Goal: Task Accomplishment & Management: Complete application form

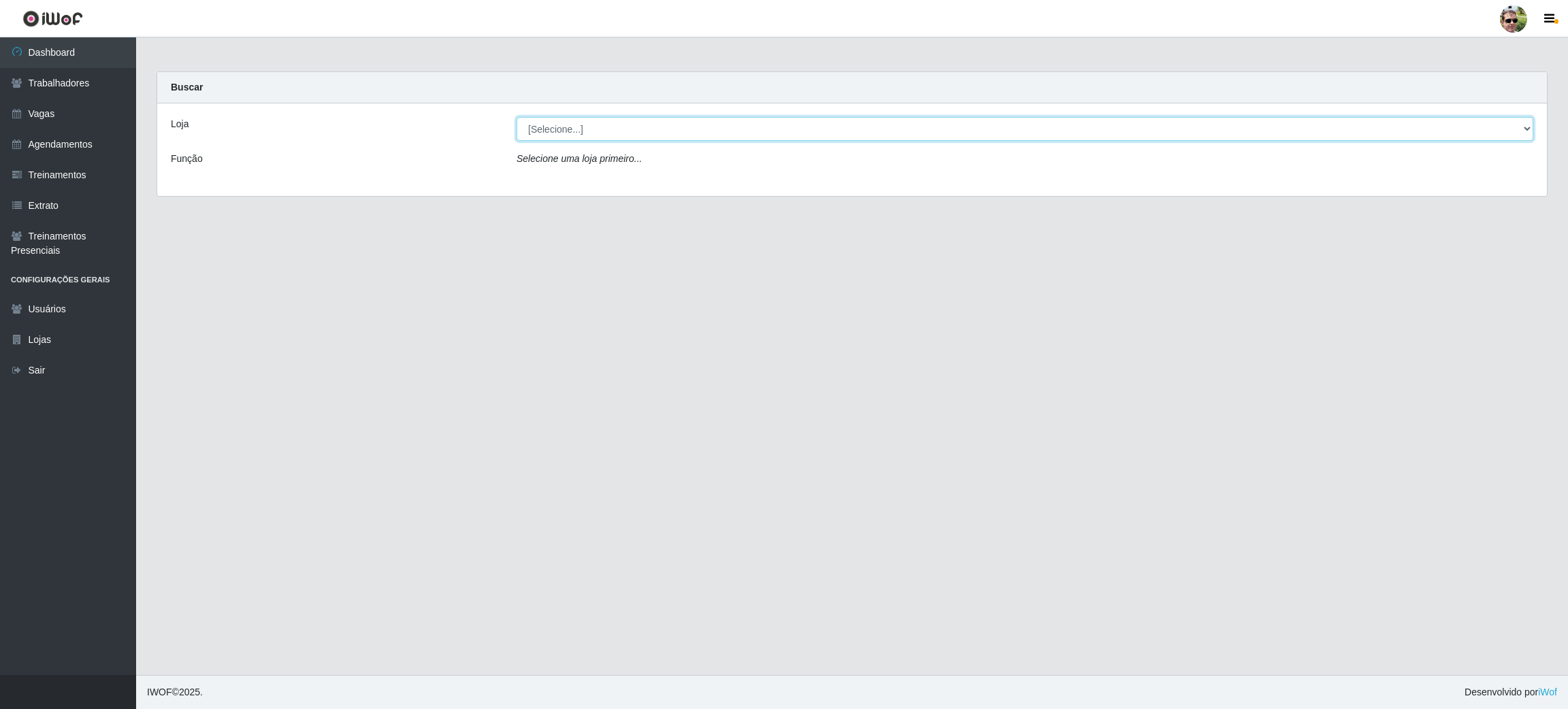
click at [681, 135] on select "[Selecione...] [PERSON_NAME] Supermercado - Gurinhém" at bounding box center [1024, 129] width 1016 height 24
select select "176"
click at [516, 117] on select "[Selecione...] [PERSON_NAME] Supermercado - Gurinhém" at bounding box center [1024, 129] width 1016 height 24
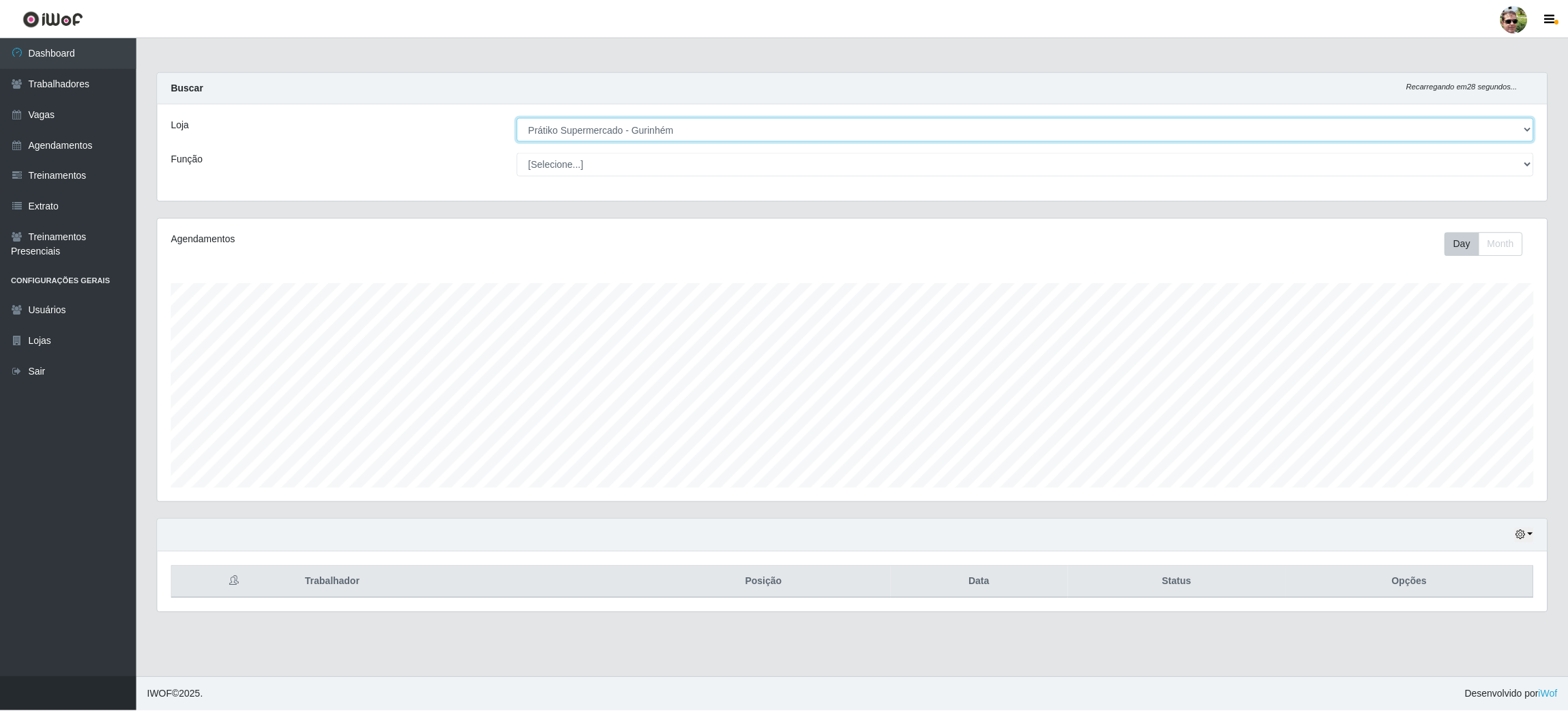
scroll to position [283, 1393]
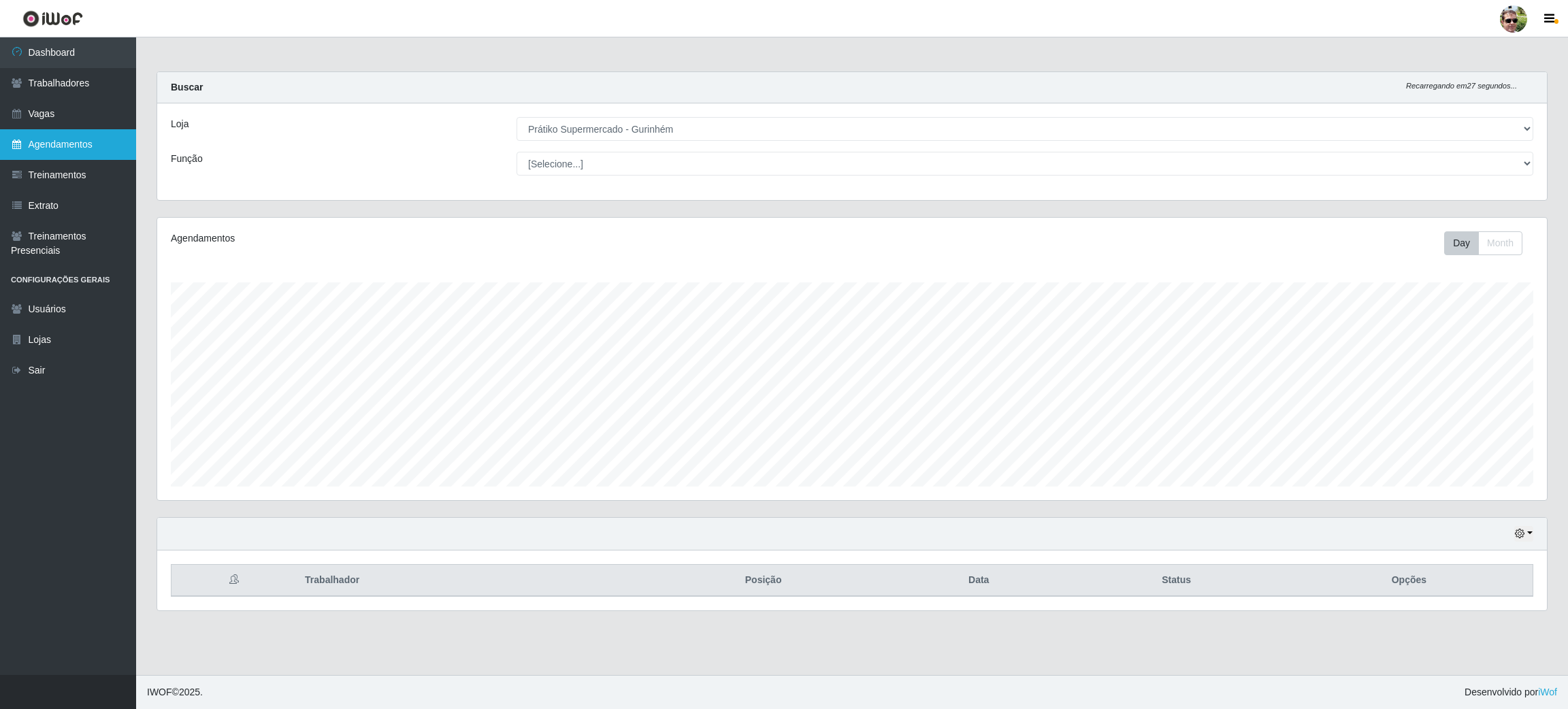
click at [80, 149] on link "Agendamentos" at bounding box center [68, 144] width 136 height 30
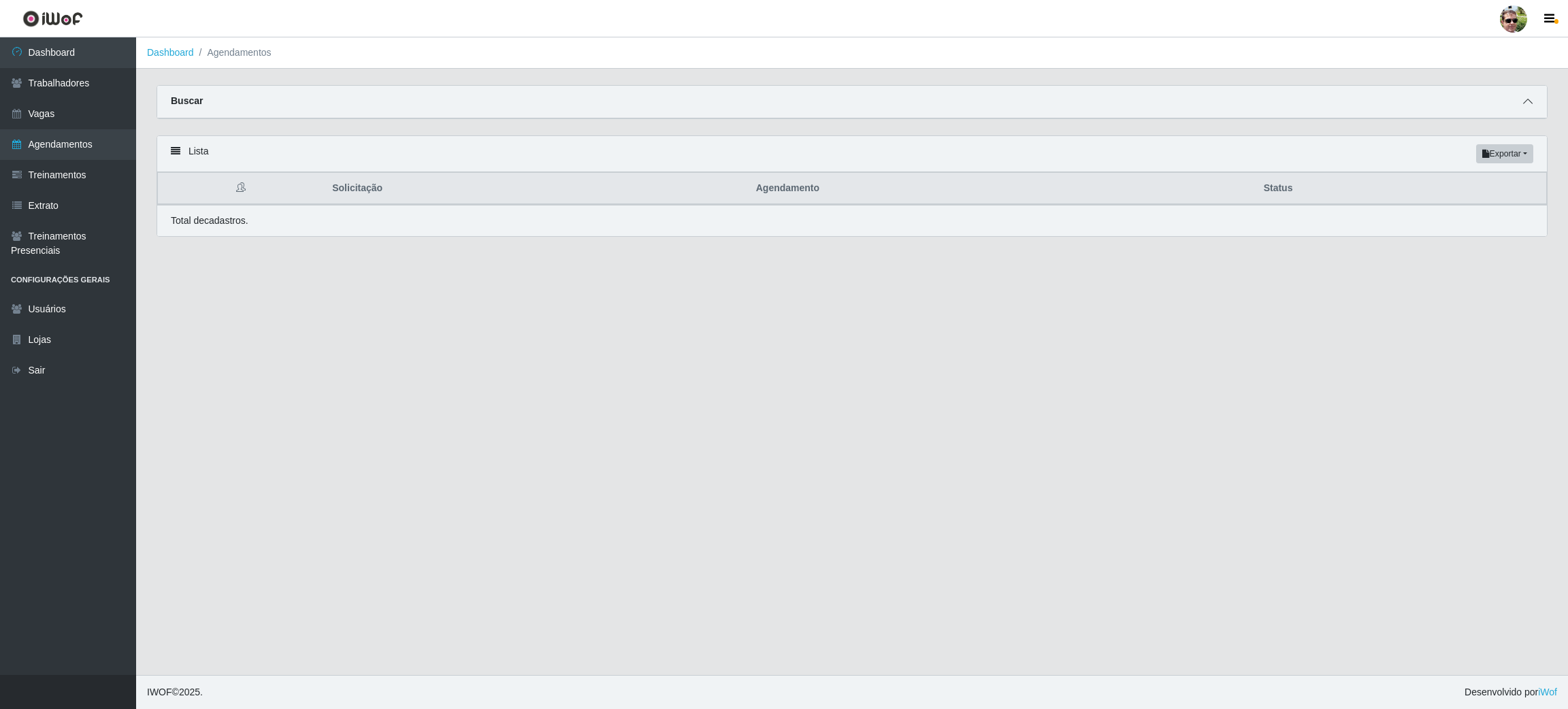
click at [1526, 102] on icon at bounding box center [1527, 101] width 10 height 10
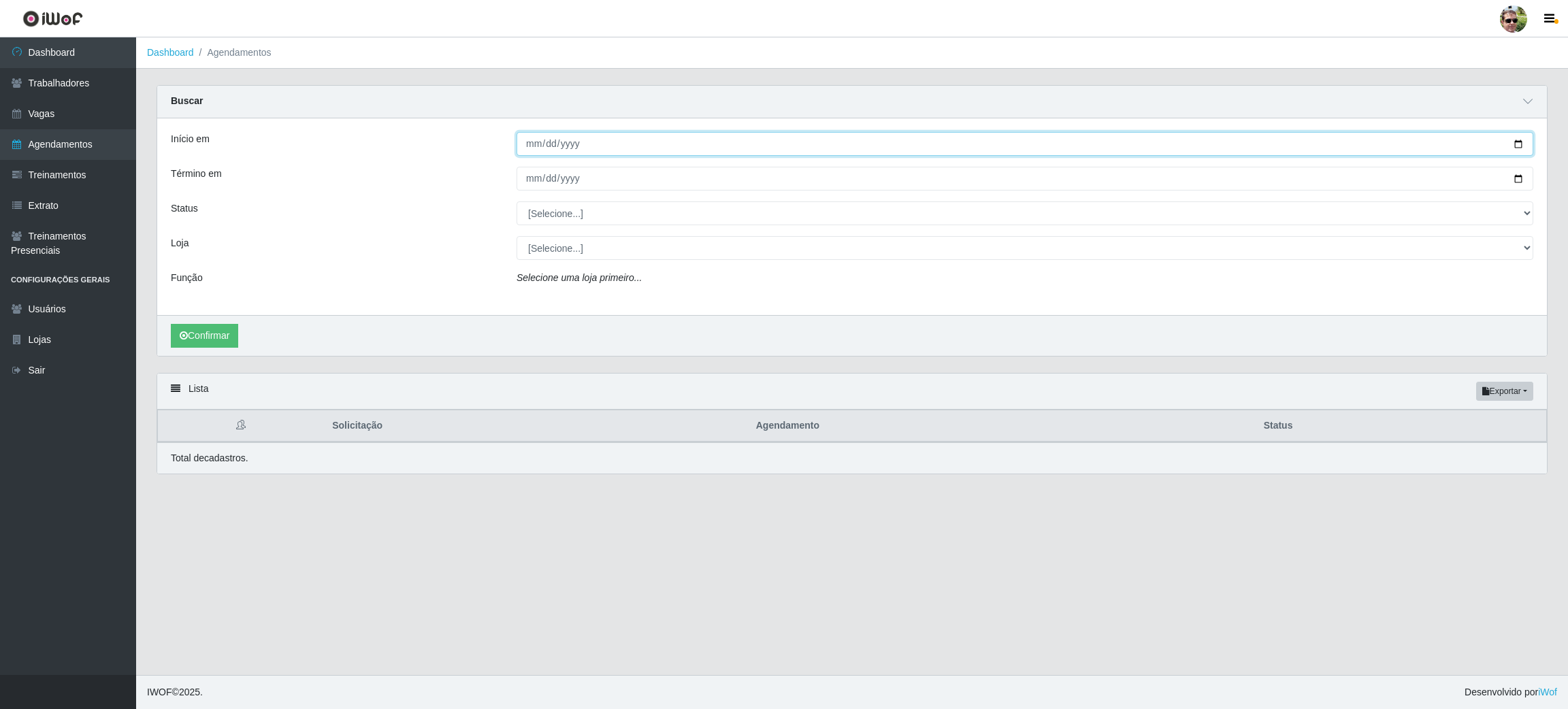
click at [1518, 143] on input "Início em" at bounding box center [1024, 143] width 1016 height 24
type input "[DATE]"
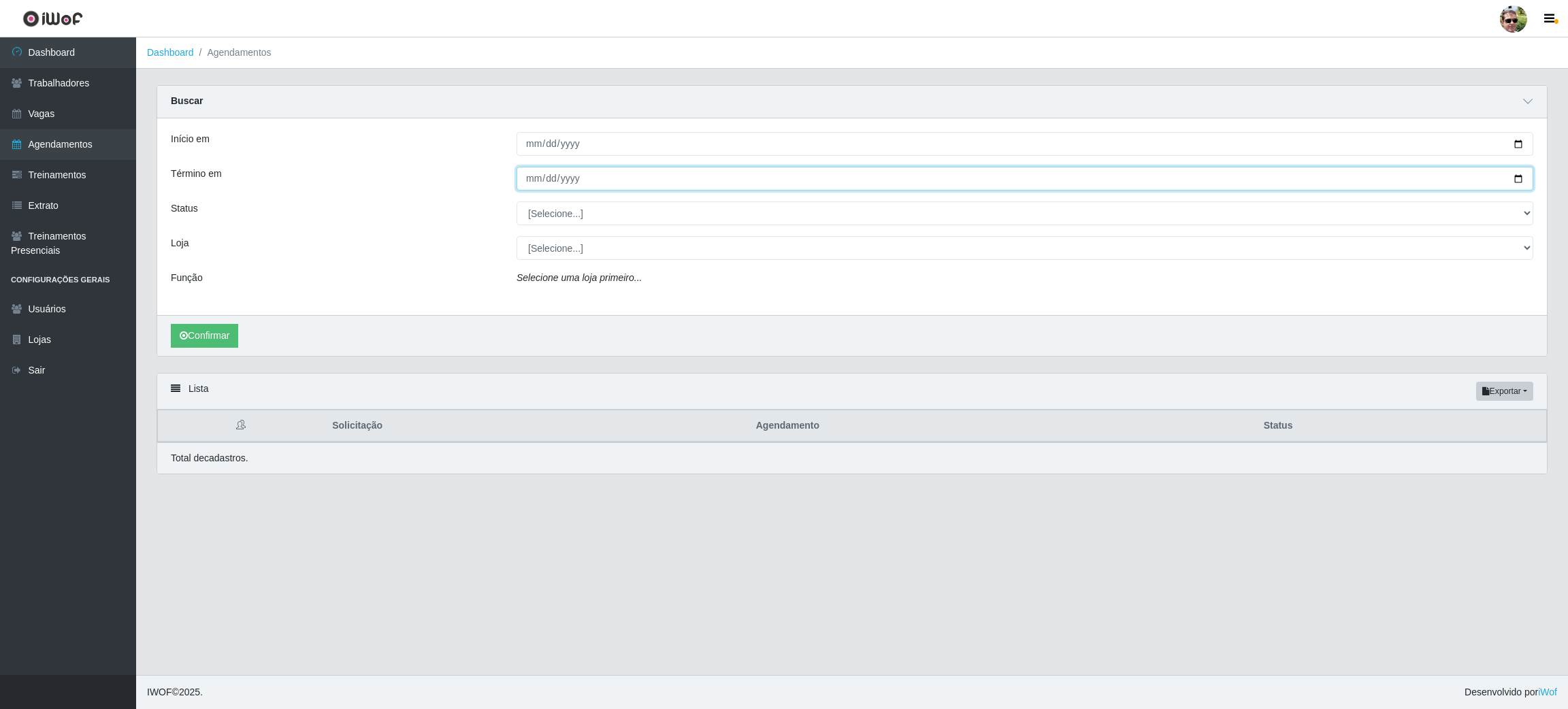
click at [1519, 179] on input "Término em" at bounding box center [1024, 178] width 1016 height 24
type input "[DATE]"
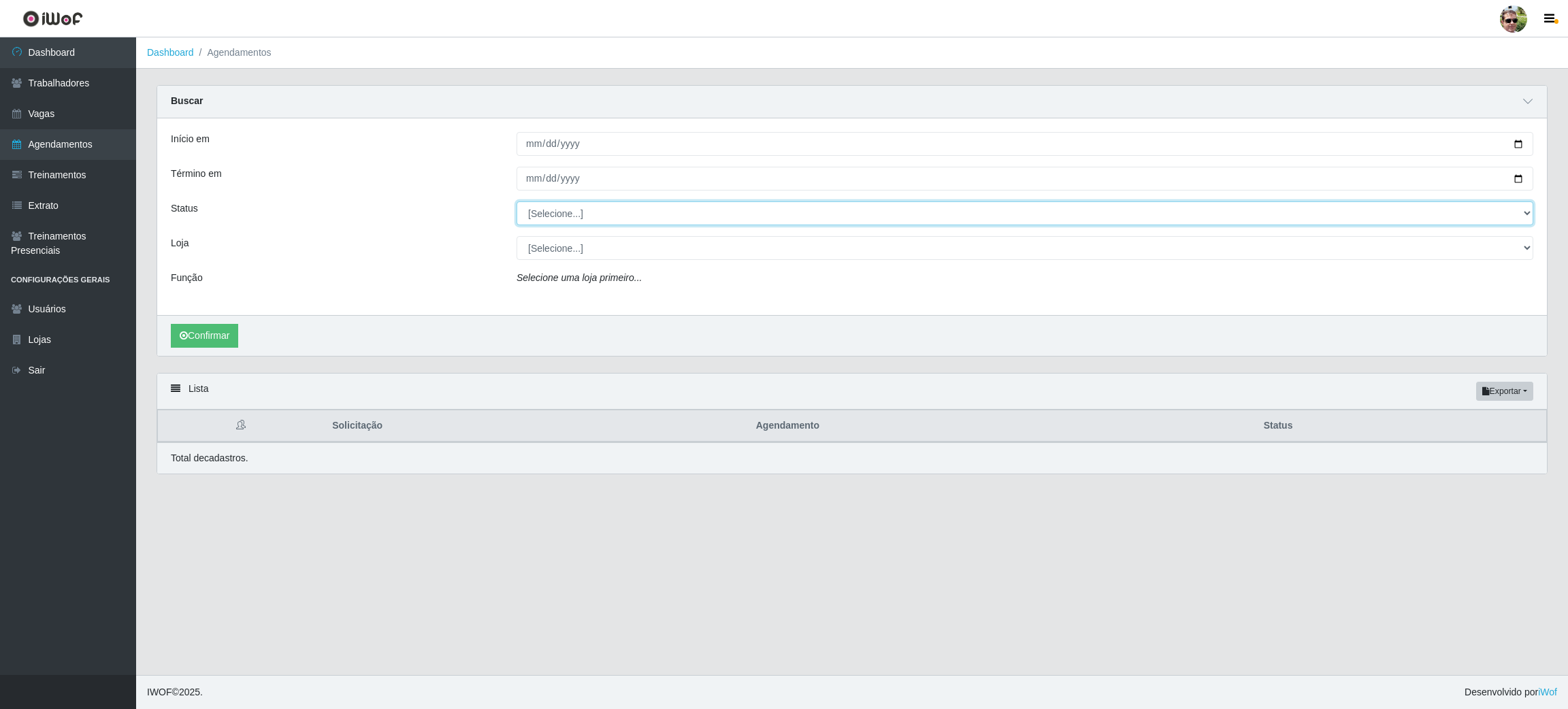
click at [607, 216] on select "[Selecione...] AGENDADO AGUARDANDO LIBERAR EM ANDAMENTO EM REVISÃO FINALIZADO C…" at bounding box center [1024, 213] width 1016 height 24
select select "AGENDADO"
click at [516, 202] on select "[Selecione...] AGENDADO AGUARDANDO LIBERAR EM ANDAMENTO EM REVISÃO FINALIZADO C…" at bounding box center [1024, 213] width 1016 height 24
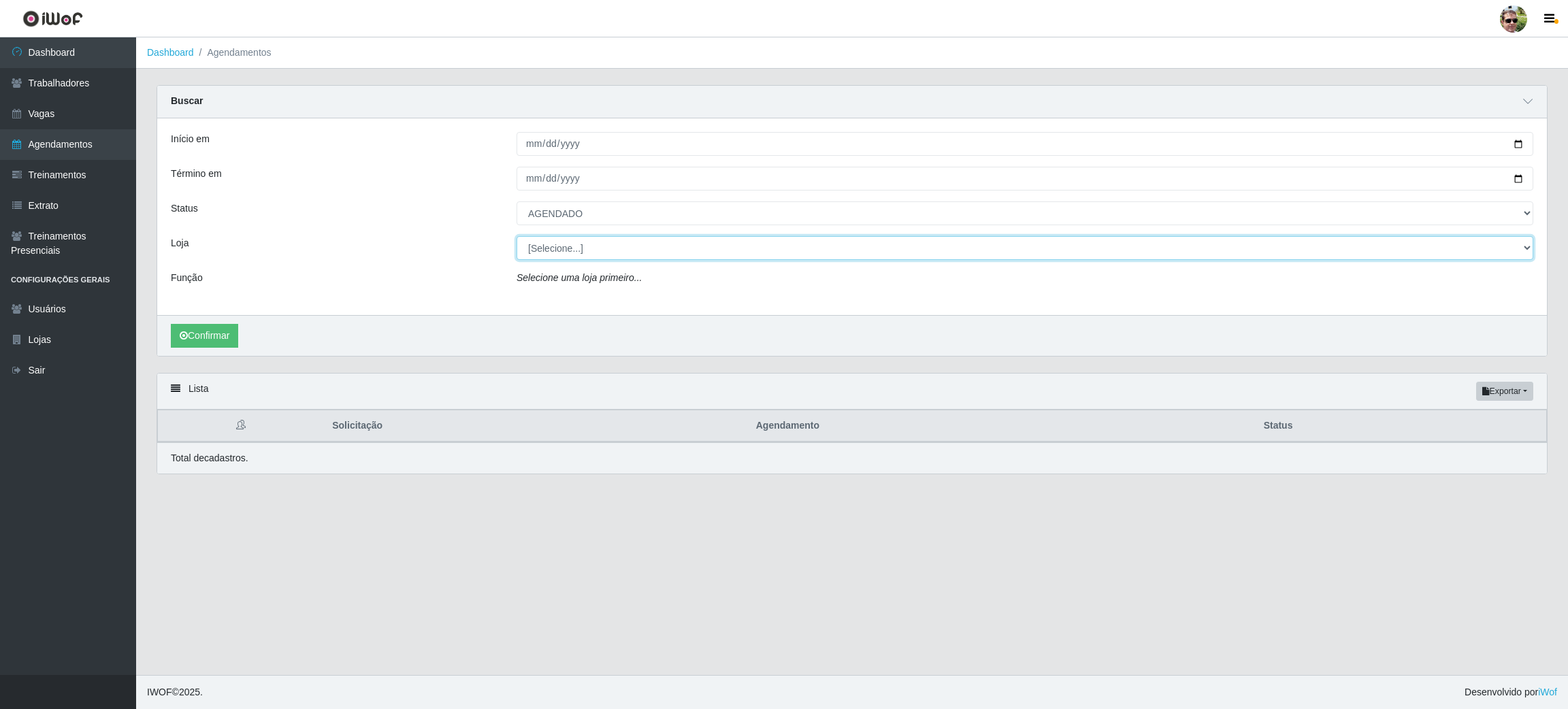
click at [592, 252] on select "[Selecione...] [PERSON_NAME] Supermercado - Gurinhém" at bounding box center [1024, 248] width 1016 height 24
select select "176"
click at [516, 237] on select "[Selecione...] [PERSON_NAME] Supermercado - Gurinhém" at bounding box center [1024, 248] width 1016 height 24
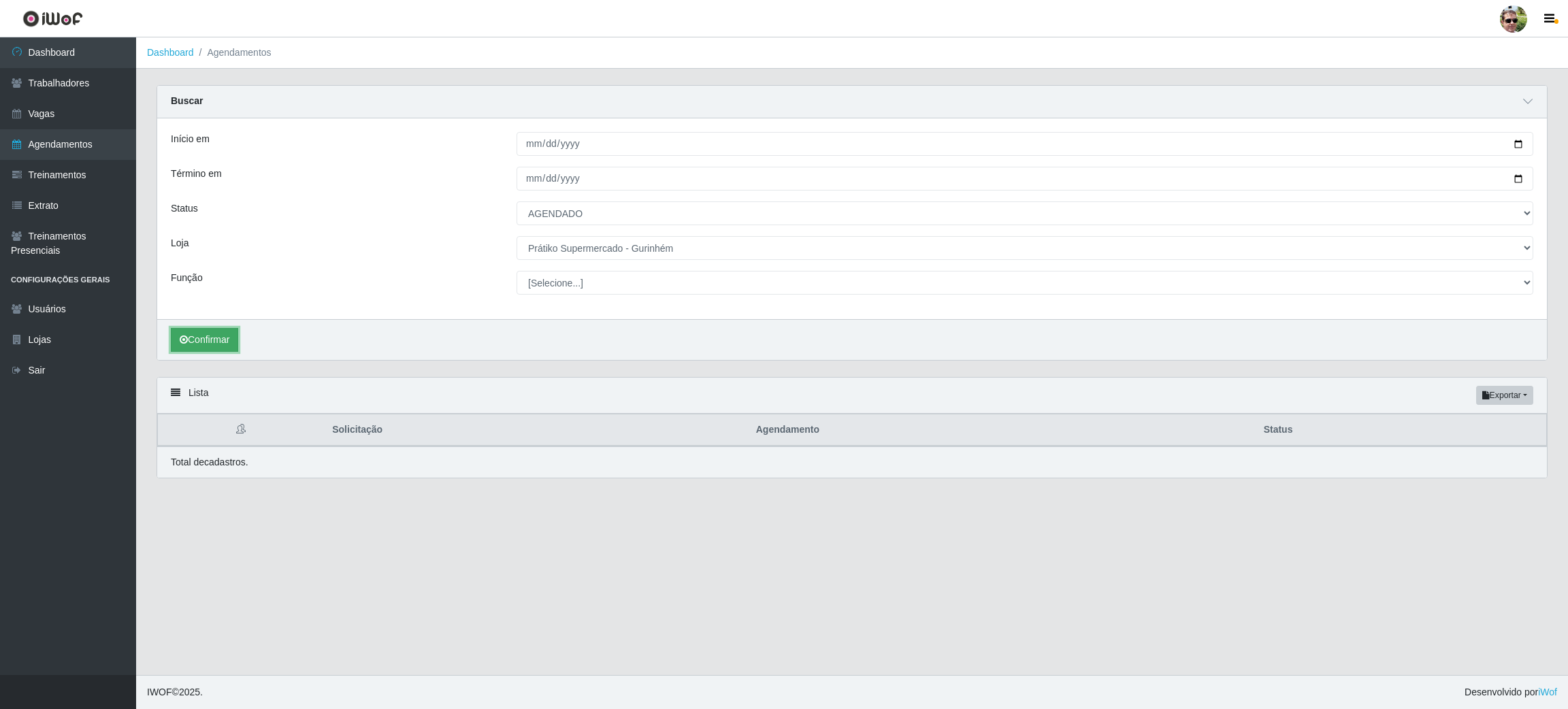
click at [203, 336] on button "Confirmar" at bounding box center [204, 339] width 67 height 24
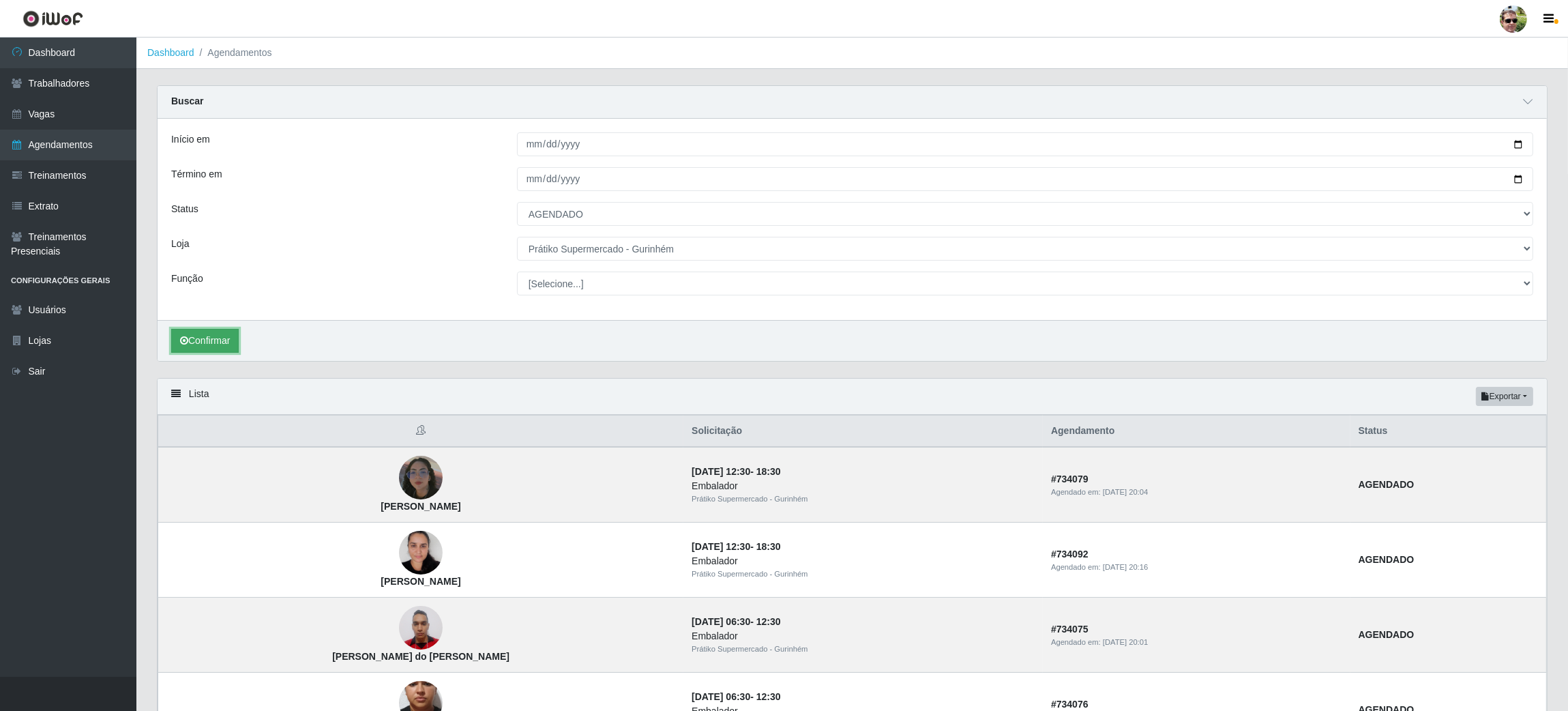
click at [203, 337] on button "Confirmar" at bounding box center [205, 340] width 67 height 24
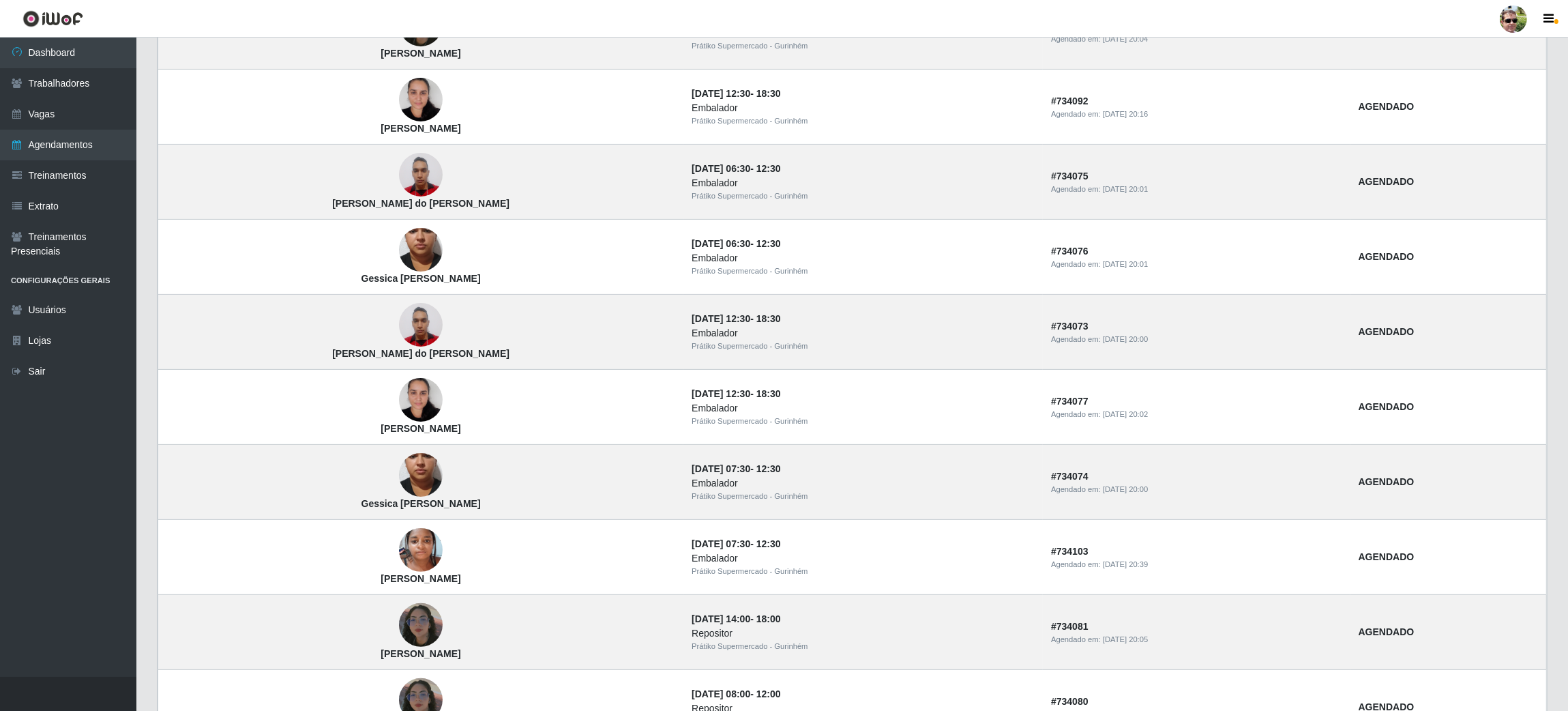
scroll to position [583, 0]
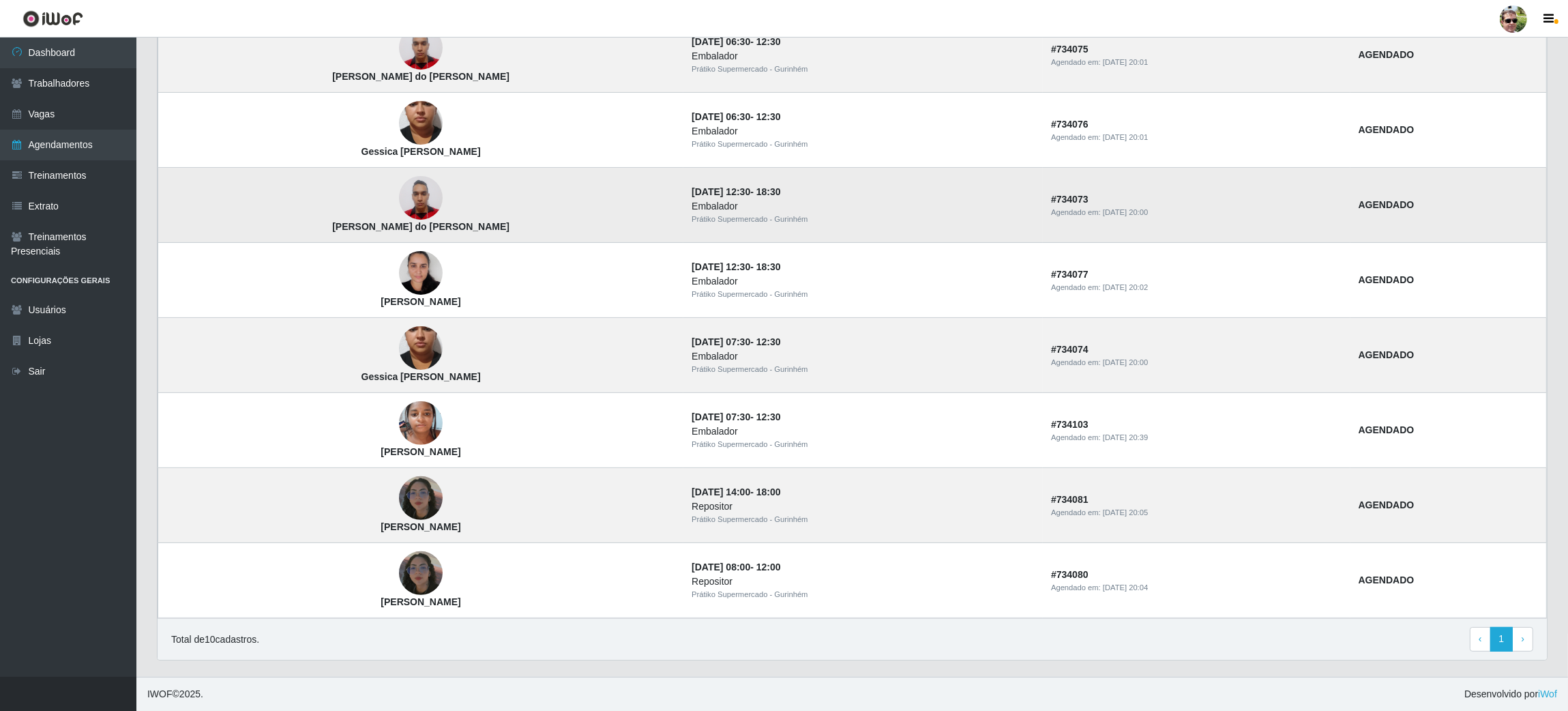
click at [692, 188] on time "[DATE] 12:30" at bounding box center [721, 191] width 59 height 11
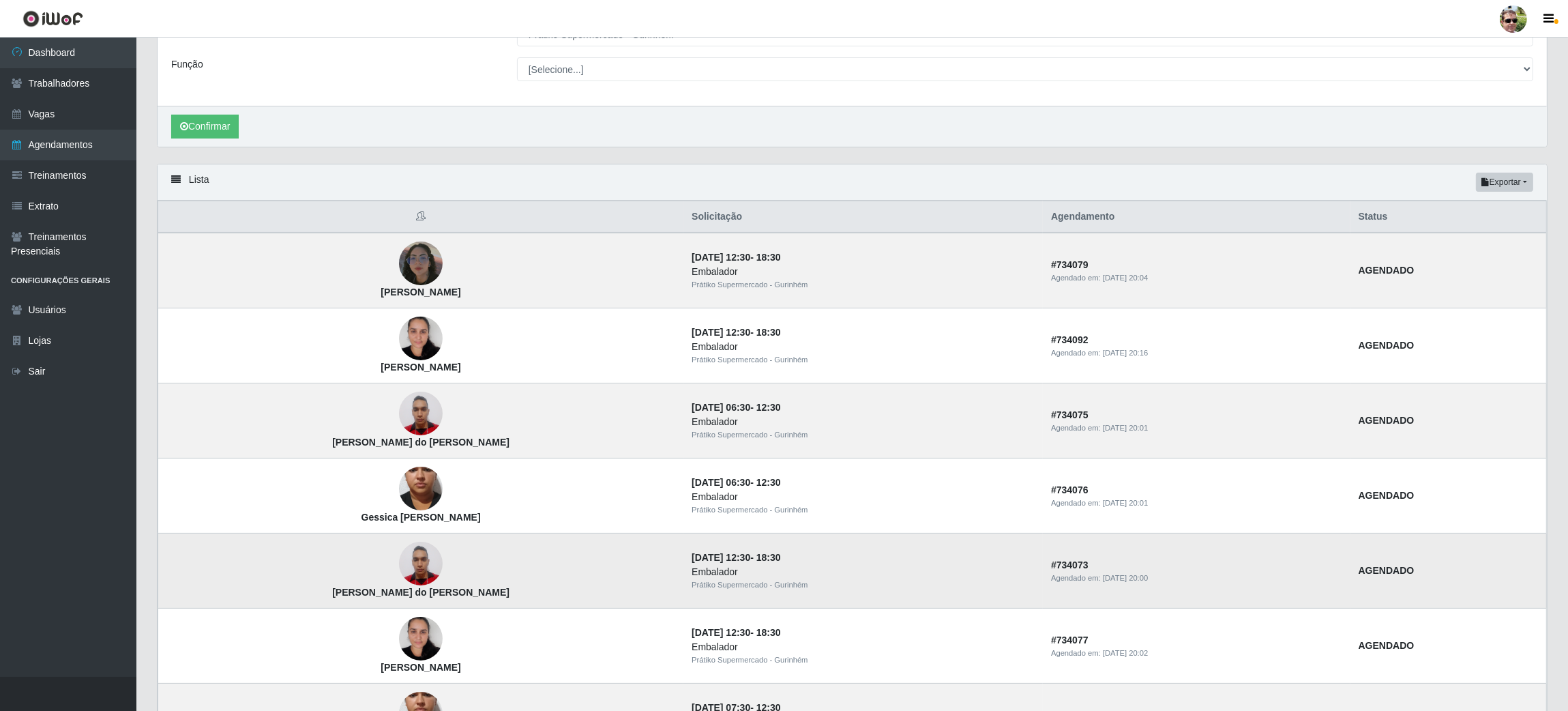
scroll to position [173, 0]
